Goal: Communication & Community: Ask a question

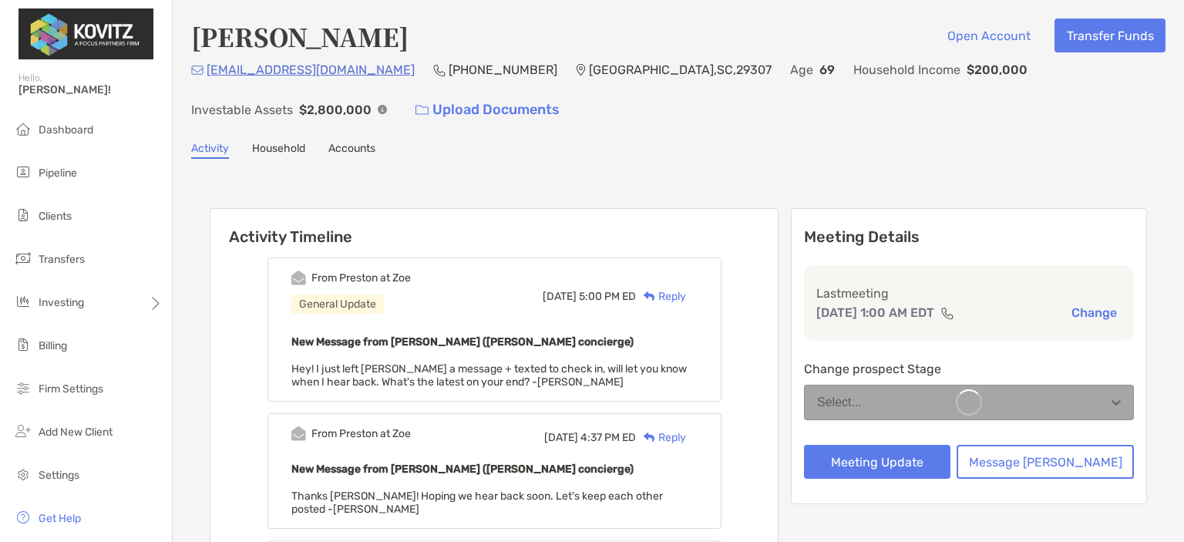
click at [43, 163] on li "Pipeline" at bounding box center [86, 173] width 172 height 31
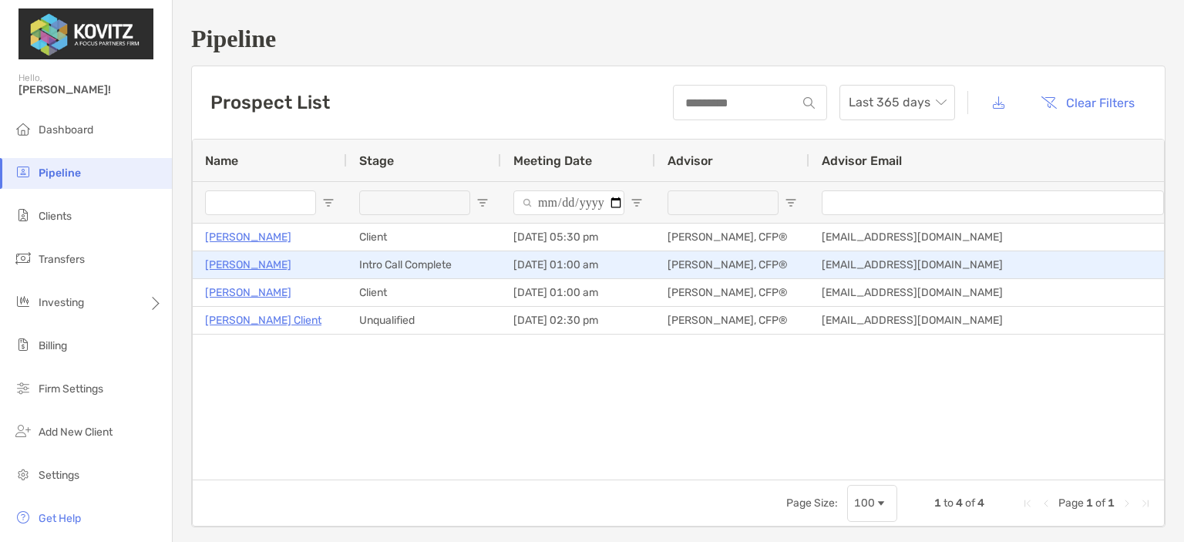
click at [250, 270] on p "Michael Gunsolus" at bounding box center [248, 264] width 86 height 19
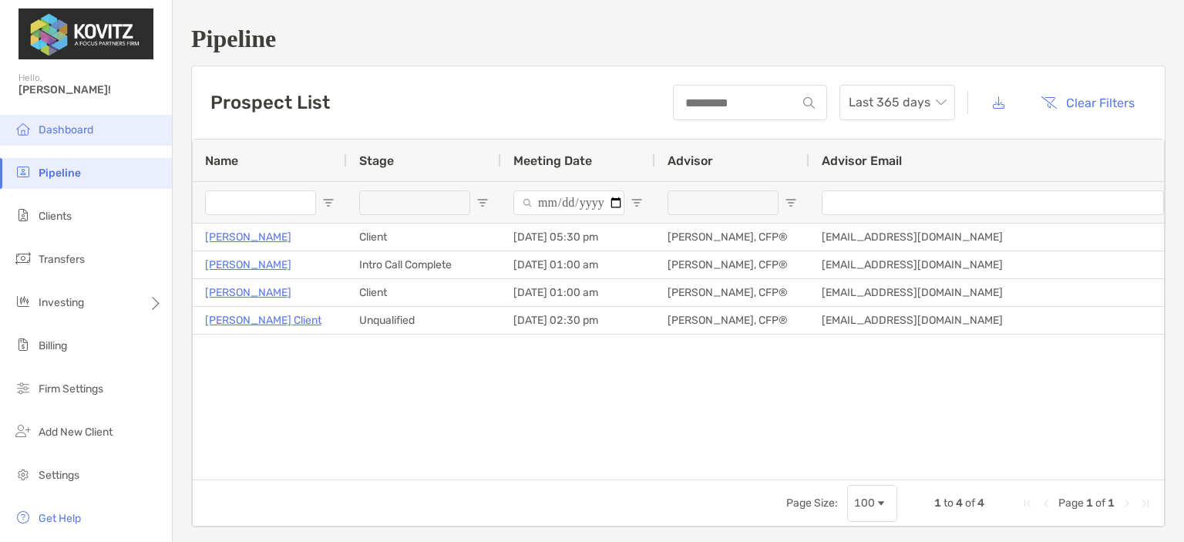
click at [55, 126] on span "Dashboard" at bounding box center [66, 129] width 55 height 13
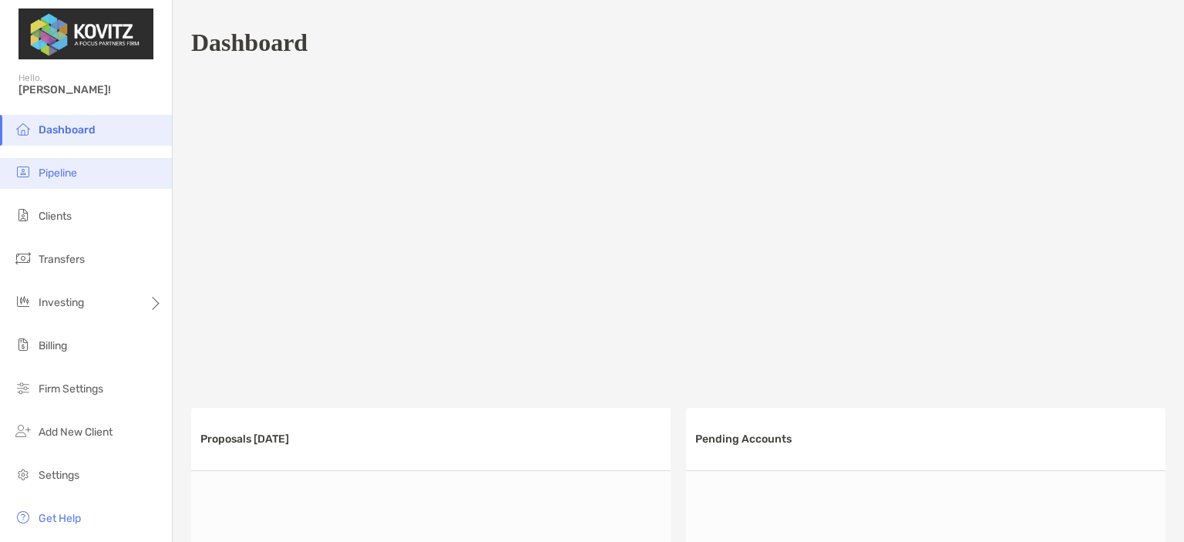
click at [32, 164] on img at bounding box center [23, 172] width 18 height 18
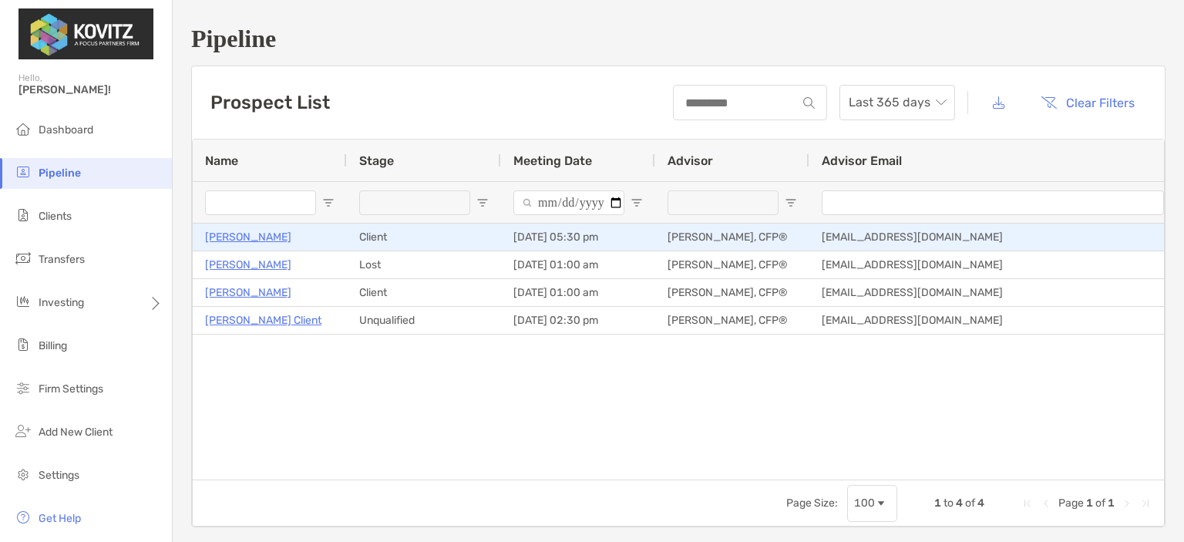
click at [244, 236] on p "[PERSON_NAME]" at bounding box center [248, 236] width 86 height 19
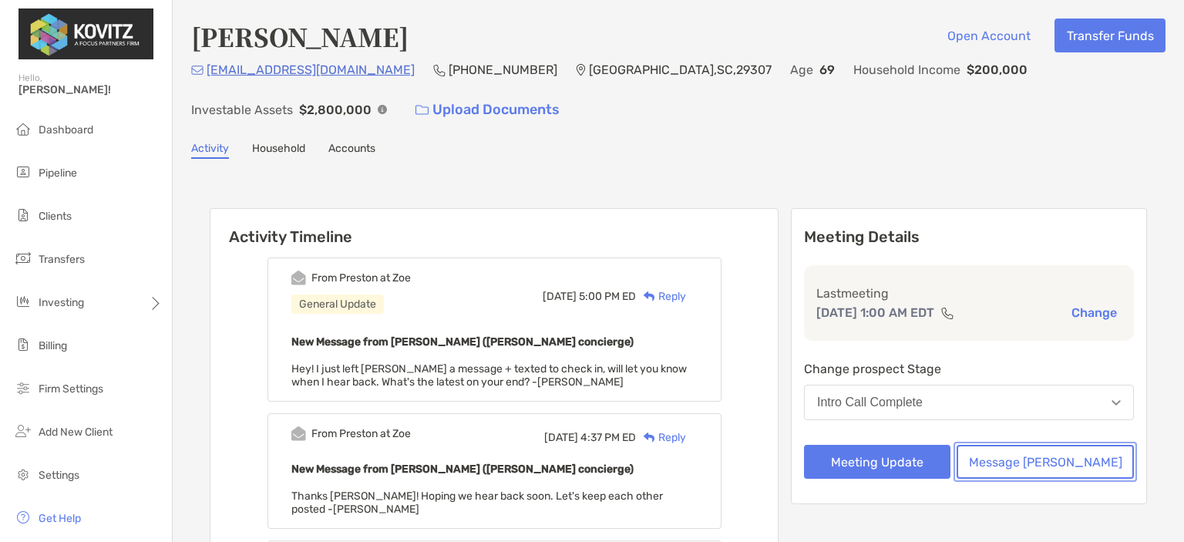
click at [1055, 464] on button "Message [PERSON_NAME]" at bounding box center [1044, 462] width 177 height 34
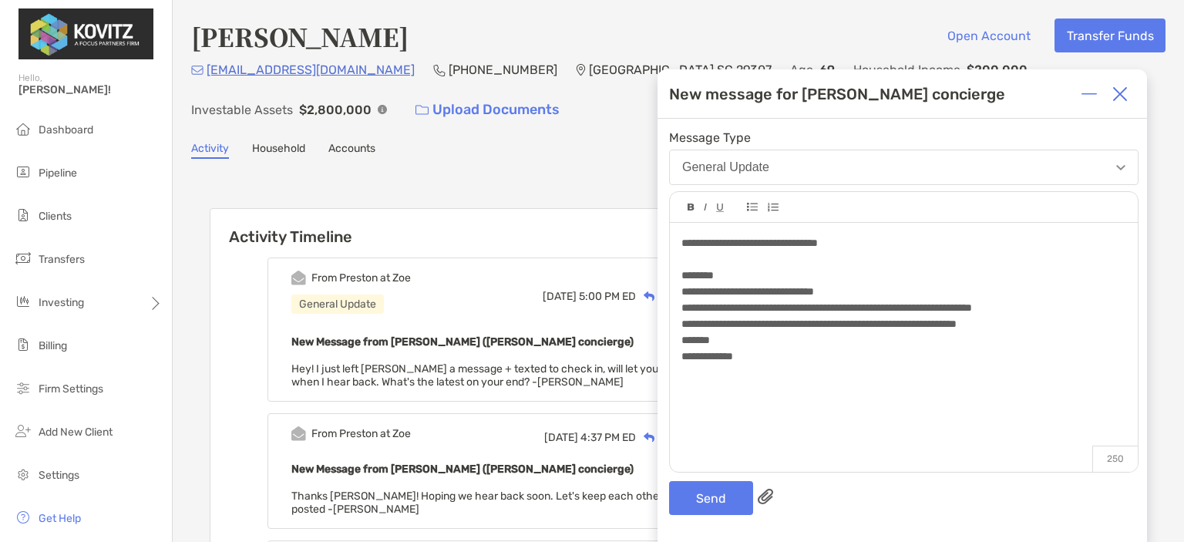
click at [930, 236] on div "**********" at bounding box center [903, 243] width 444 height 16
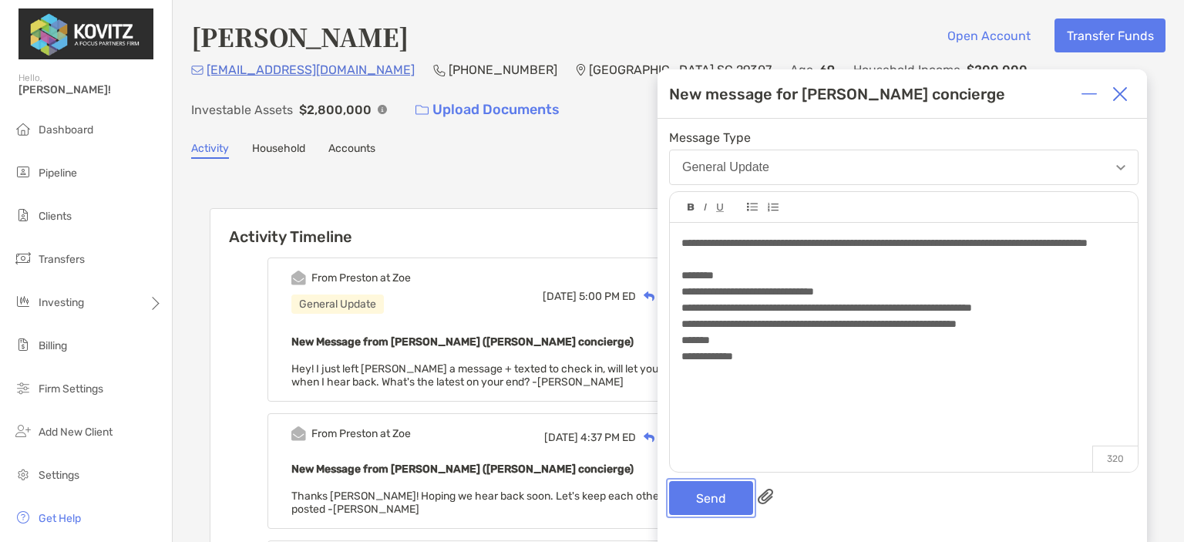
click at [709, 502] on button "Send" at bounding box center [711, 498] width 84 height 34
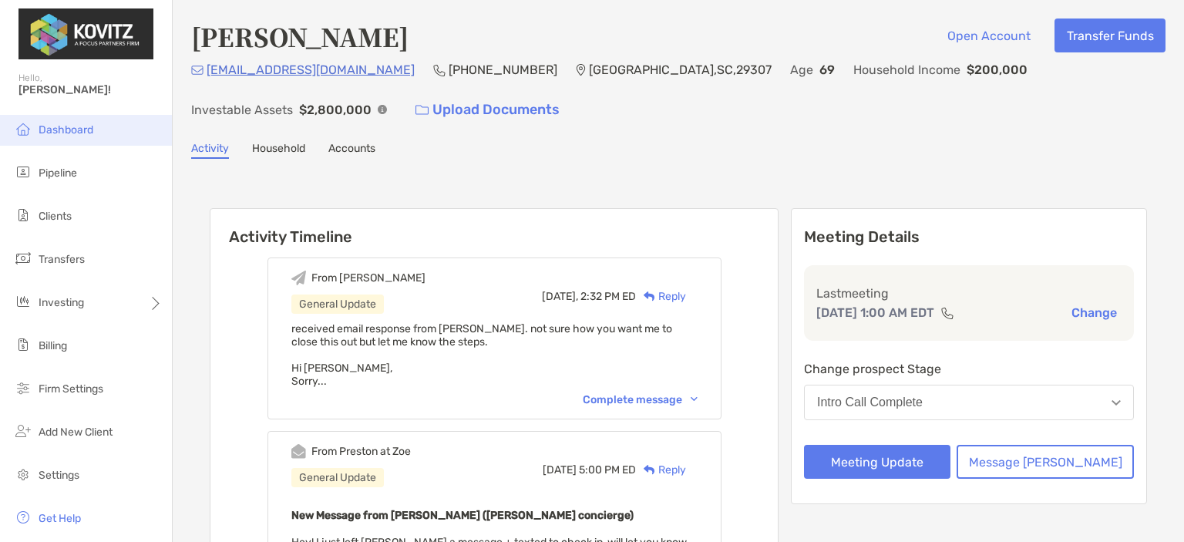
click at [30, 116] on li "Dashboard" at bounding box center [86, 130] width 172 height 31
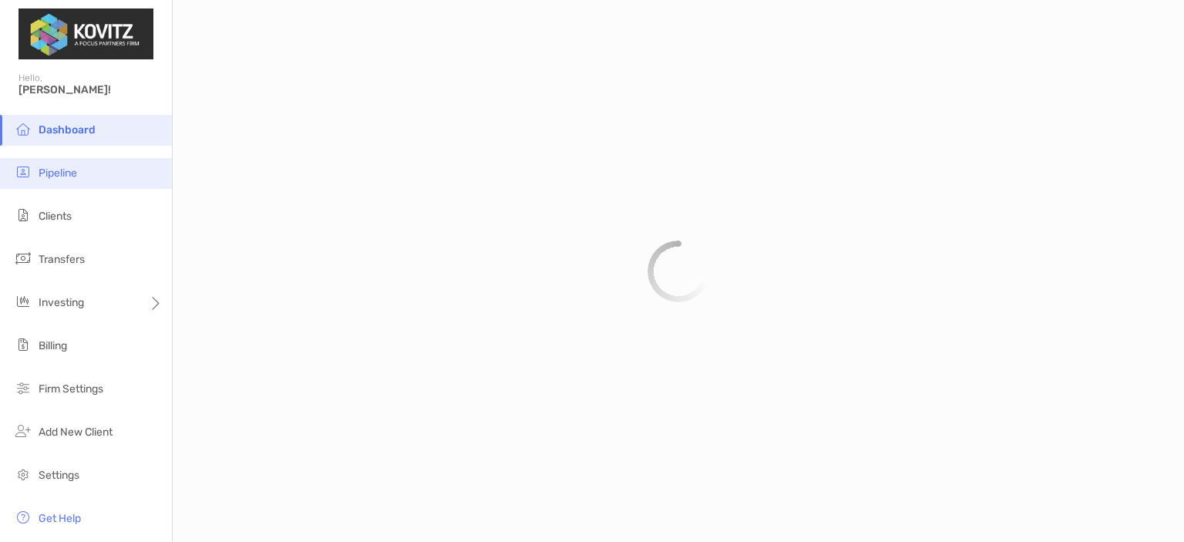
click at [52, 172] on span "Pipeline" at bounding box center [58, 172] width 39 height 13
click at [52, 172] on span "Pipeline" at bounding box center [60, 172] width 42 height 13
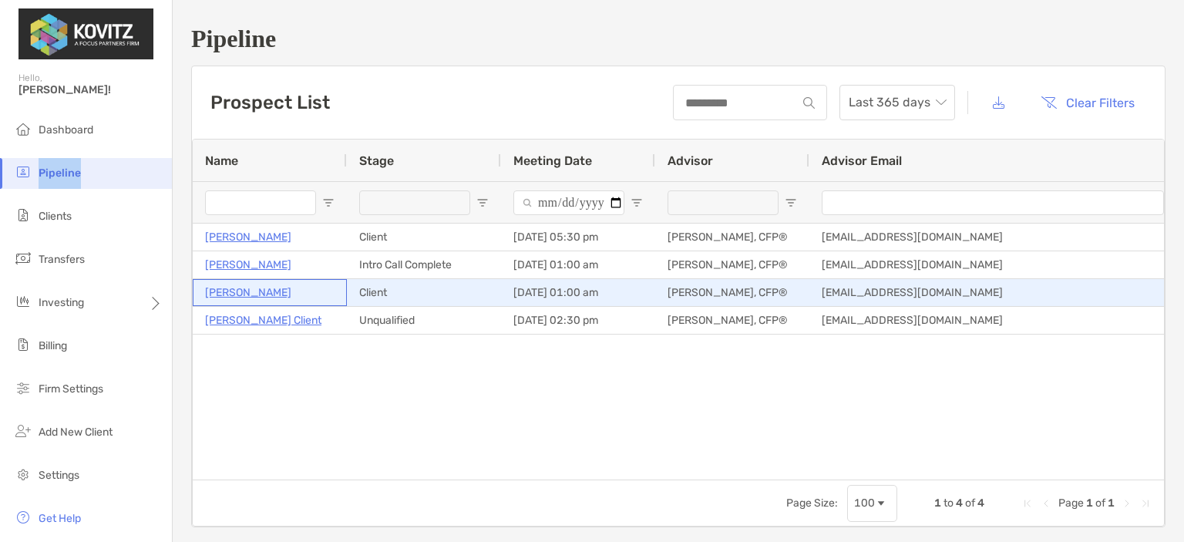
click at [256, 291] on p "[PERSON_NAME]" at bounding box center [248, 292] width 86 height 19
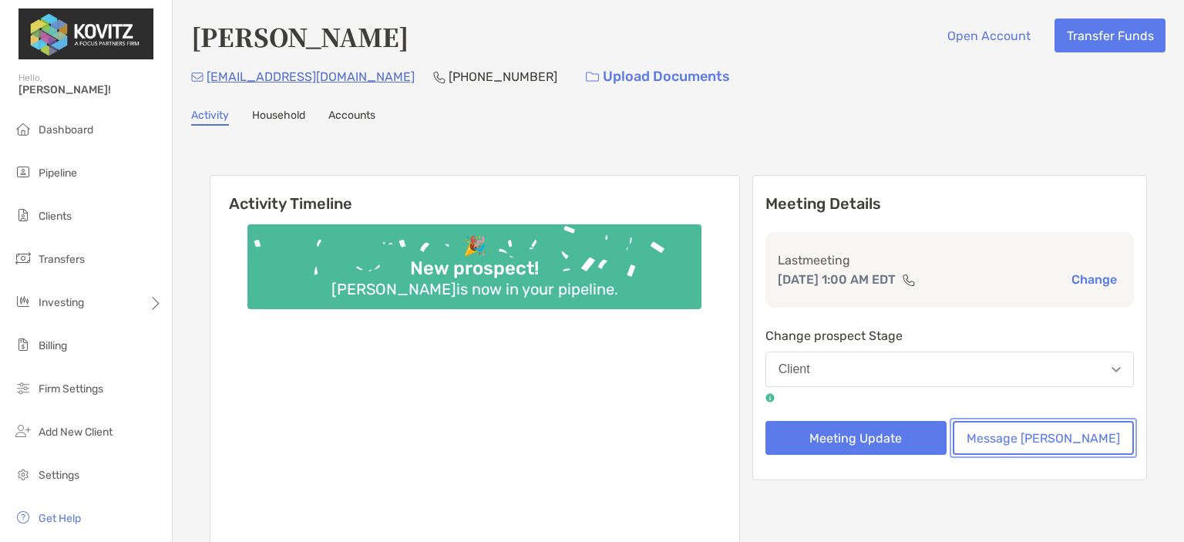
click at [1045, 442] on button "Message Zoe" at bounding box center [1043, 438] width 181 height 34
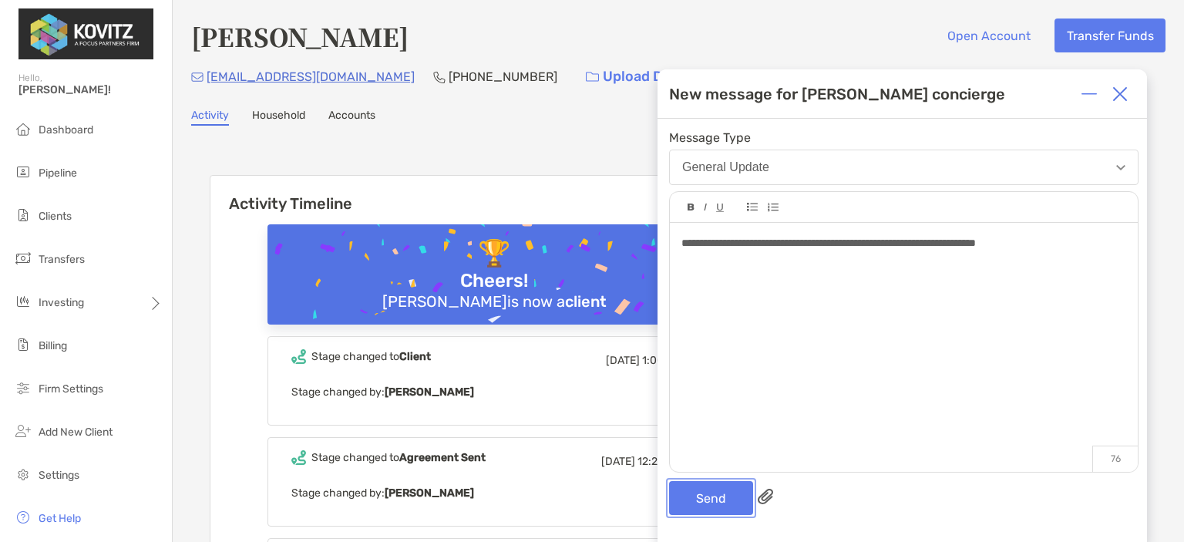
click at [709, 489] on button "Send" at bounding box center [711, 498] width 84 height 34
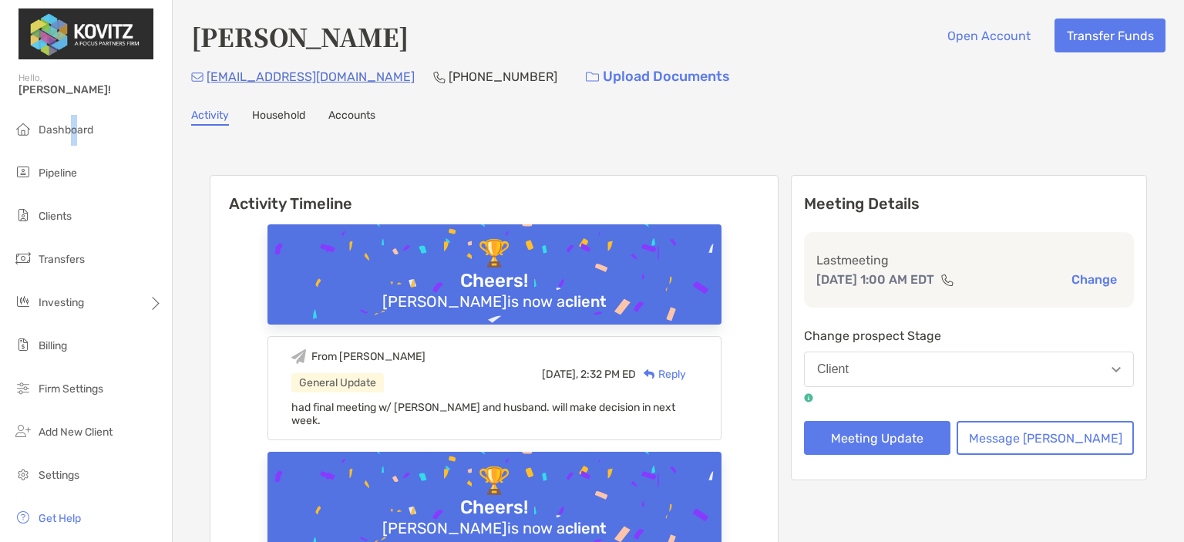
drag, startPoint x: 74, startPoint y: 123, endPoint x: 85, endPoint y: 103, distance: 22.8
click at [72, 123] on li "Dashboard" at bounding box center [86, 130] width 172 height 31
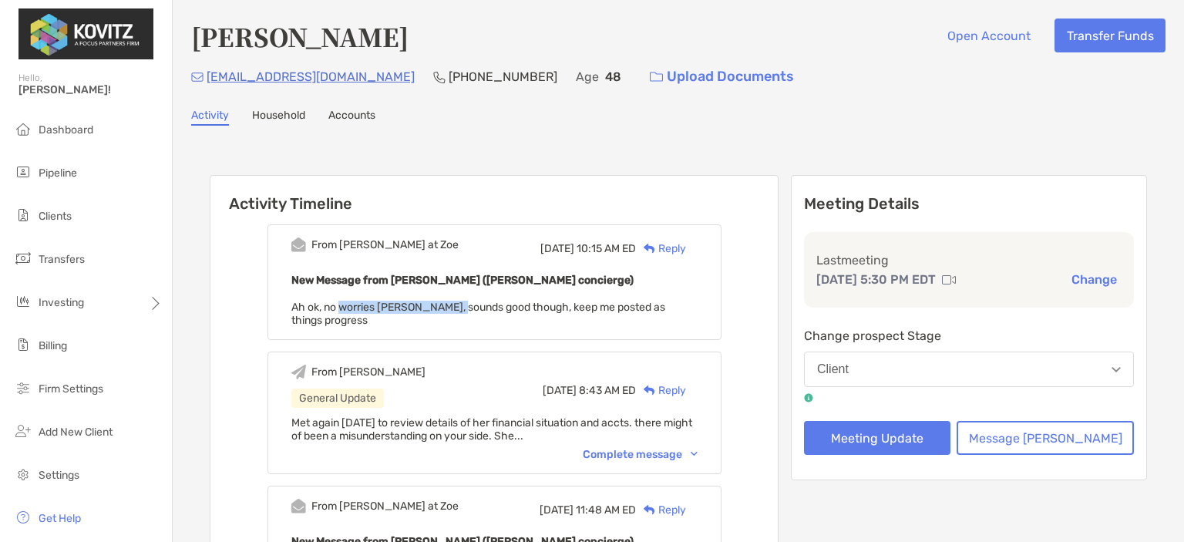
drag, startPoint x: 364, startPoint y: 306, endPoint x: 486, endPoint y: 307, distance: 121.8
click at [486, 307] on span "Ah ok, no worries [PERSON_NAME], sounds good though, keep me posted as things p…" at bounding box center [478, 314] width 374 height 26
click at [519, 308] on span "Ah ok, no worries [PERSON_NAME], sounds good though, keep me posted as things p…" at bounding box center [478, 314] width 374 height 26
drag, startPoint x: 550, startPoint y: 308, endPoint x: 474, endPoint y: 297, distance: 77.1
click at [466, 298] on div "New Message from [PERSON_NAME] ([PERSON_NAME] concierge) Ah ok, no worries [PER…" at bounding box center [494, 299] width 406 height 56
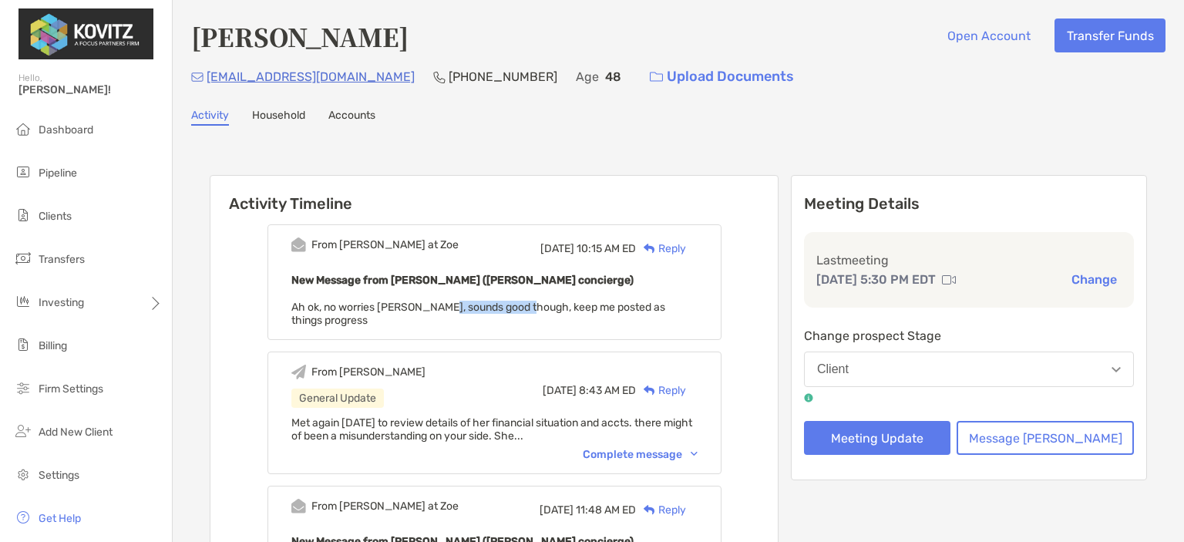
drag, startPoint x: 474, startPoint y: 297, endPoint x: 483, endPoint y: 297, distance: 9.2
click at [473, 296] on div "New Message from [PERSON_NAME] ([PERSON_NAME] concierge) Ah ok, no worries [PER…" at bounding box center [494, 299] width 406 height 56
click at [1062, 433] on button "Message [PERSON_NAME]" at bounding box center [1044, 438] width 177 height 34
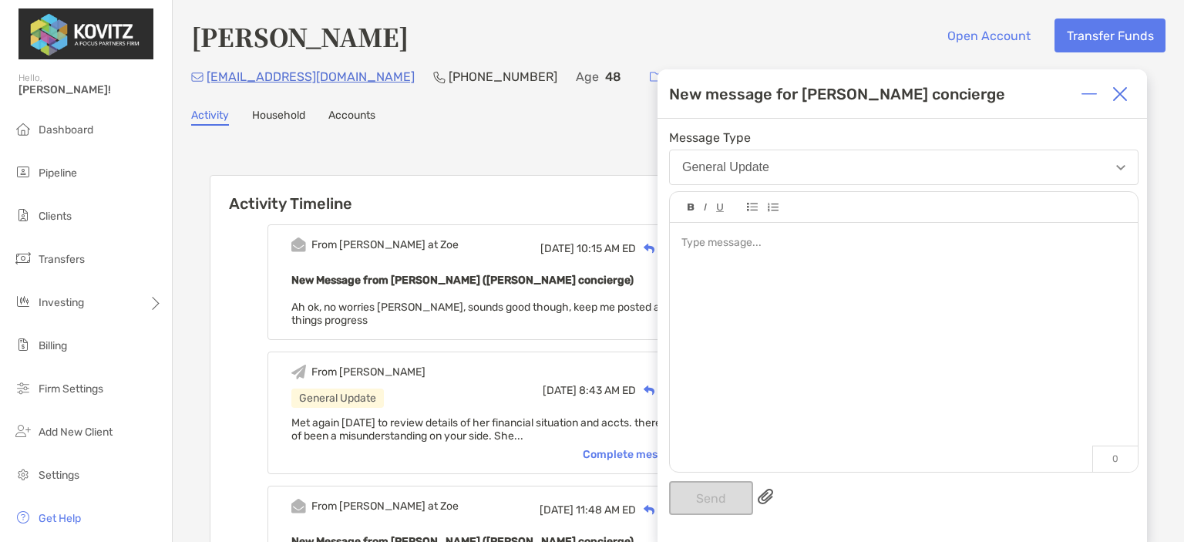
click at [778, 322] on div at bounding box center [904, 340] width 468 height 234
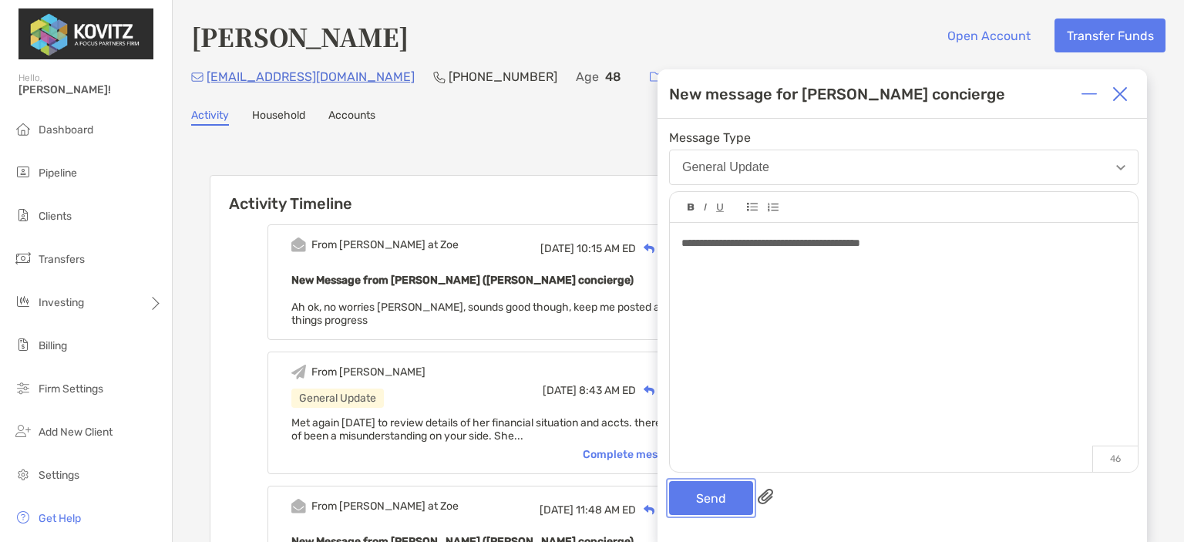
click at [713, 486] on button "Send" at bounding box center [711, 498] width 84 height 34
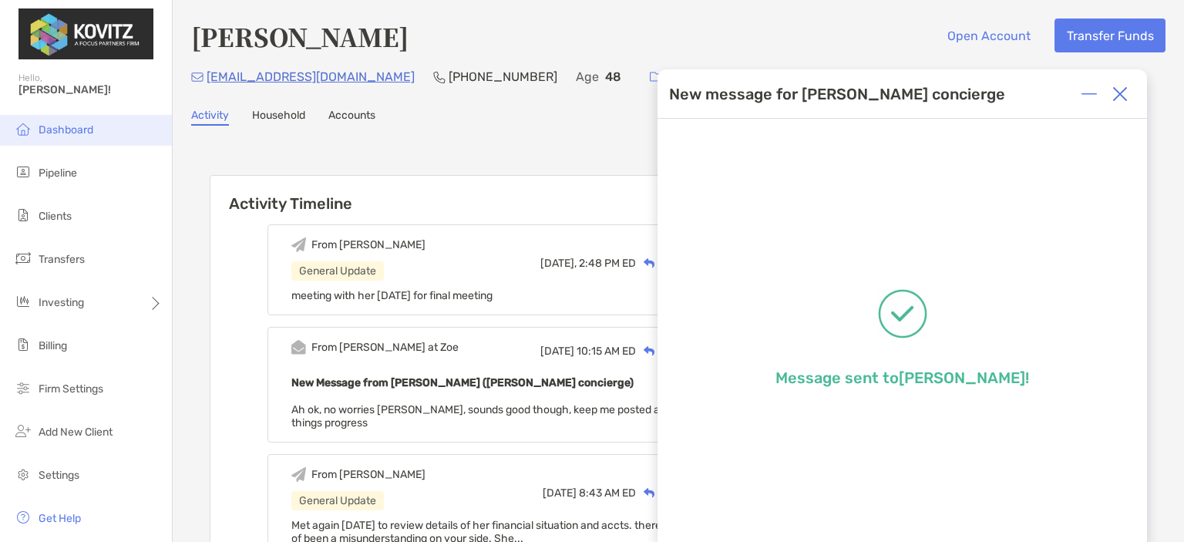
click at [62, 137] on li "Dashboard" at bounding box center [86, 130] width 172 height 31
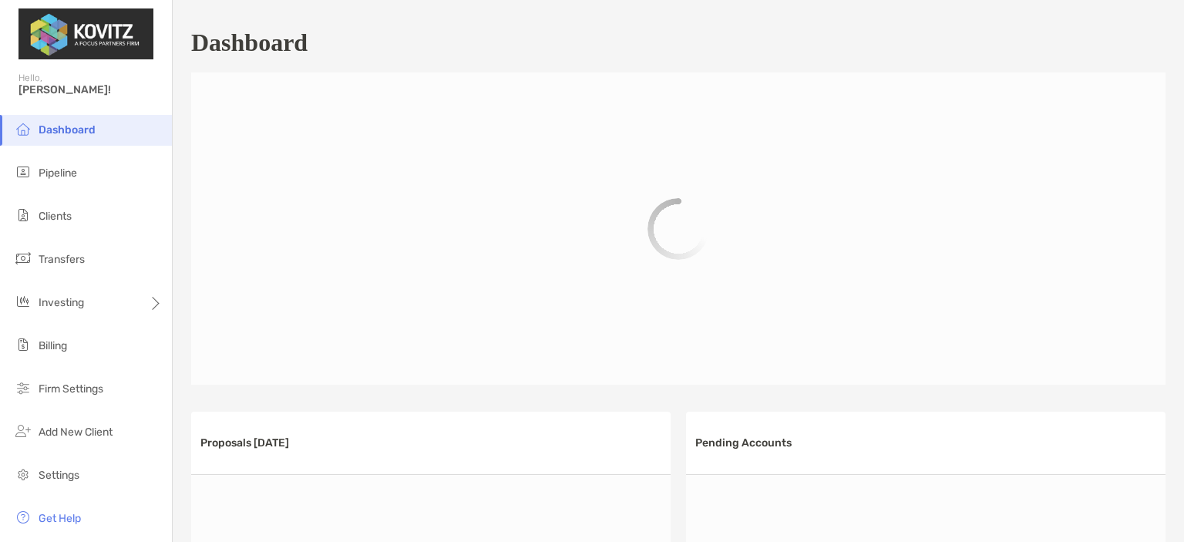
click at [72, 153] on ul "Dashboard Pipeline Clients Transfers Investing Billing Firm Settings" at bounding box center [86, 266] width 172 height 302
click at [83, 180] on li "Pipeline" at bounding box center [86, 173] width 172 height 31
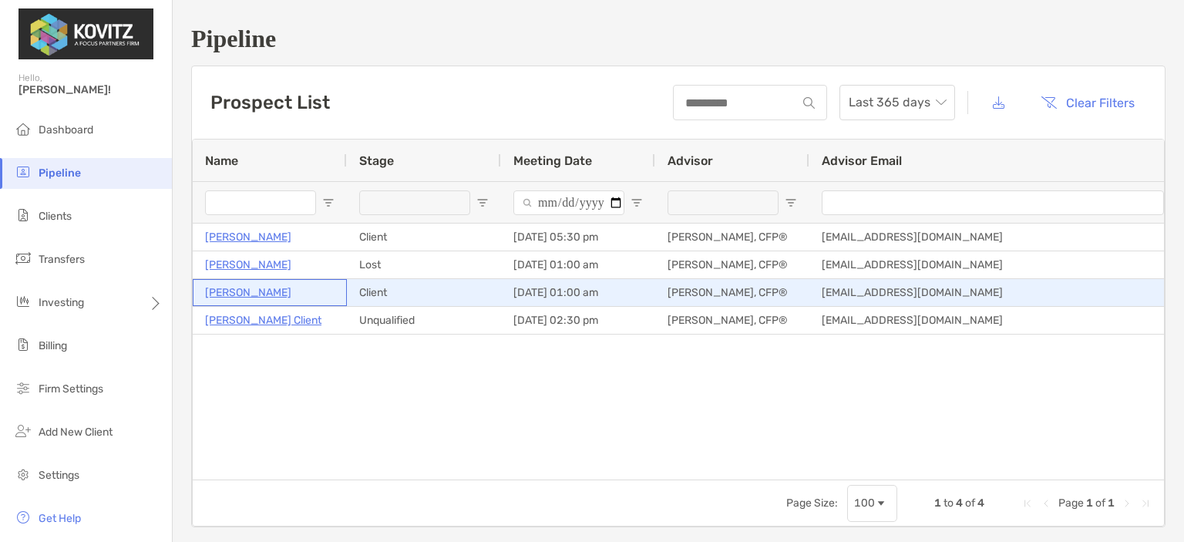
click at [257, 286] on p "[PERSON_NAME]" at bounding box center [248, 292] width 86 height 19
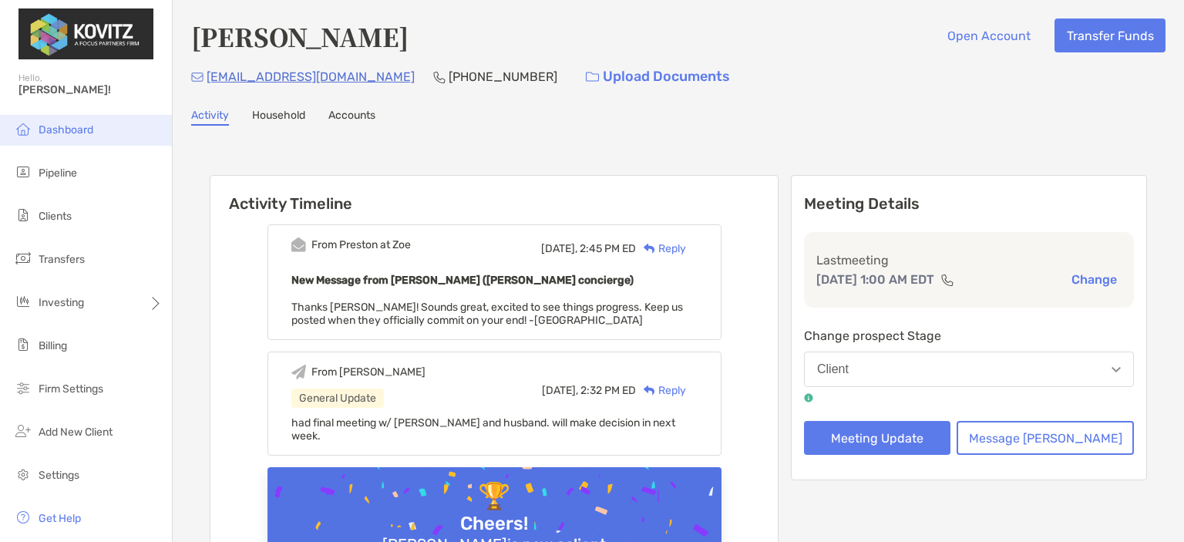
click at [66, 123] on li "Dashboard" at bounding box center [86, 130] width 172 height 31
